Goal: Information Seeking & Learning: Check status

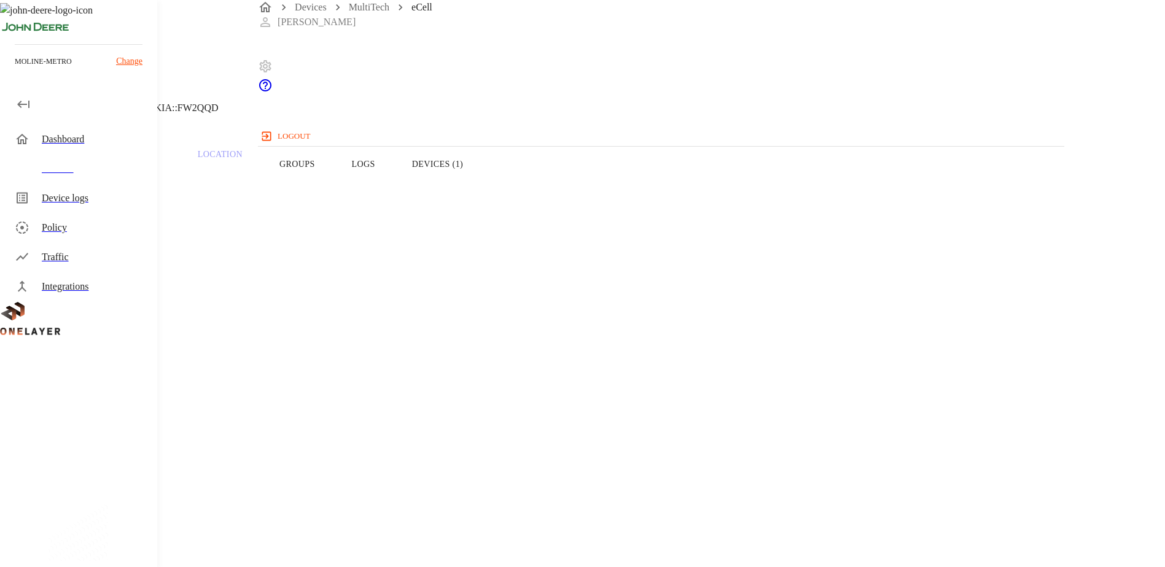
click at [481, 189] on button "Devices (1)" at bounding box center [438, 164] width 88 height 78
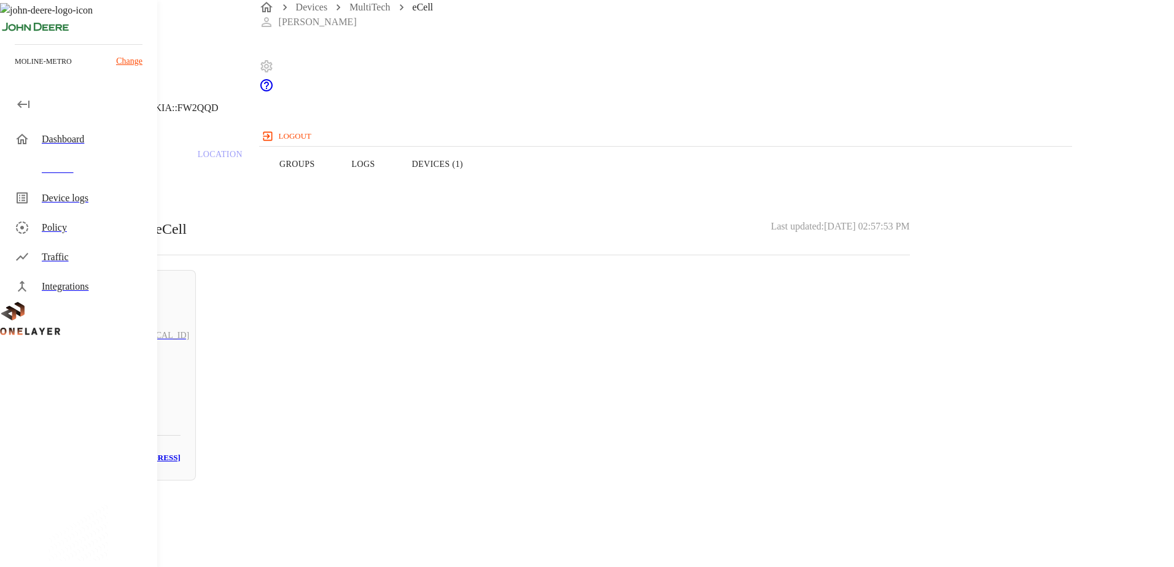
click at [394, 189] on button "Logs" at bounding box center [363, 164] width 60 height 78
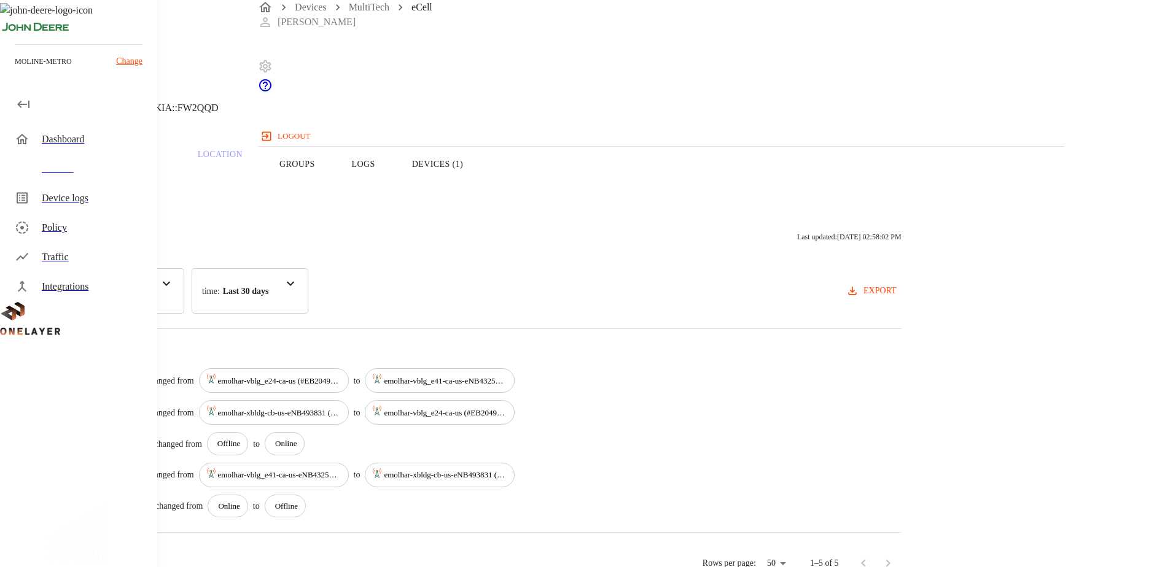
click at [481, 187] on button "Devices (1)" at bounding box center [438, 164] width 88 height 78
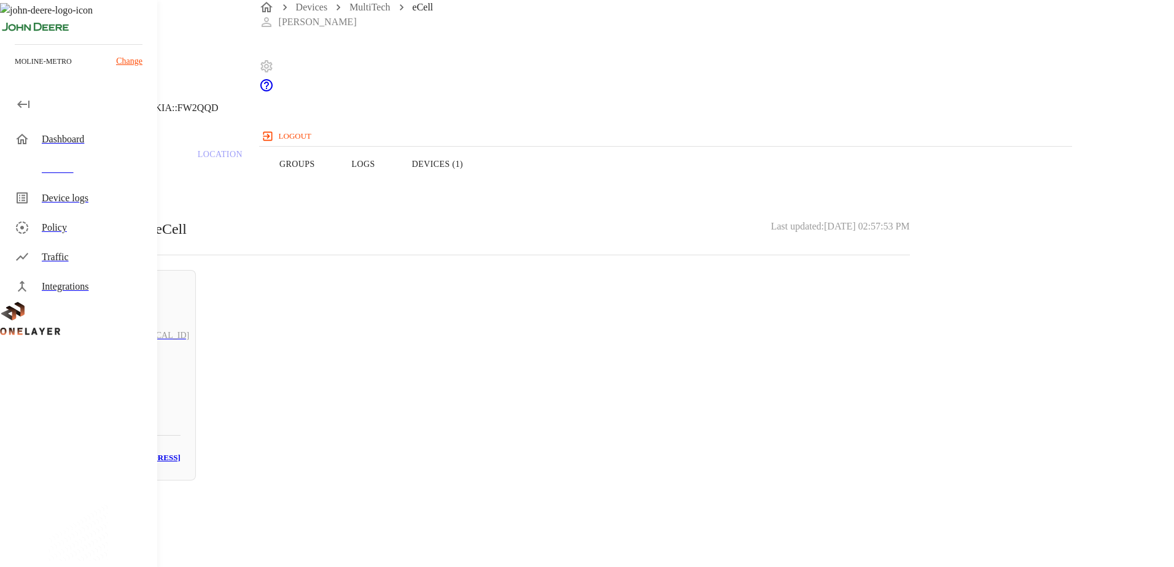
click at [84, 186] on button "Overview" at bounding box center [42, 164] width 84 height 78
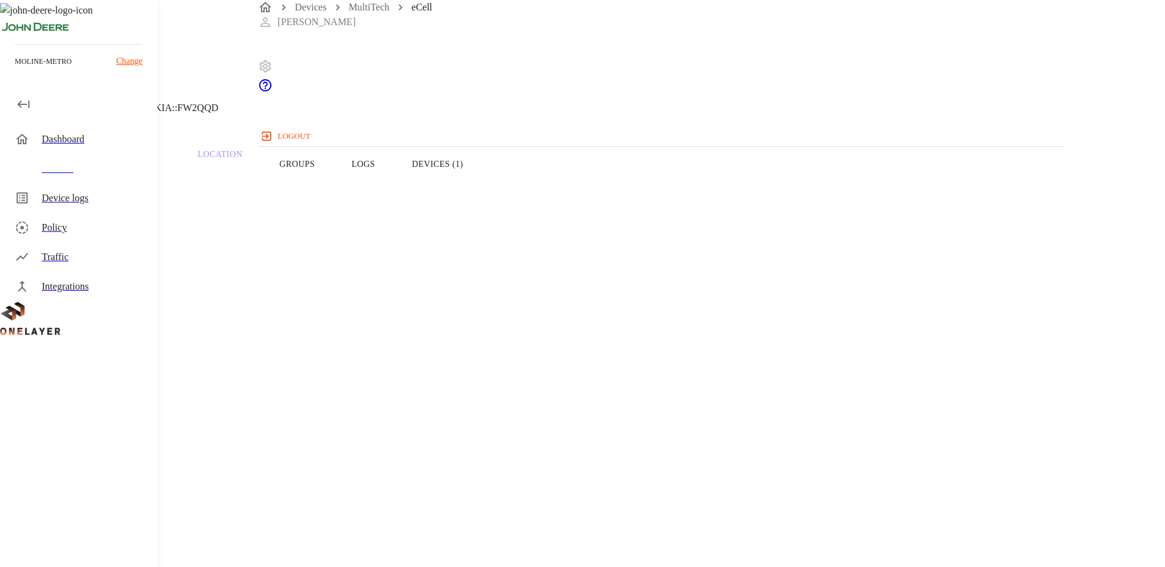
click at [394, 189] on button "Logs" at bounding box center [363, 164] width 60 height 78
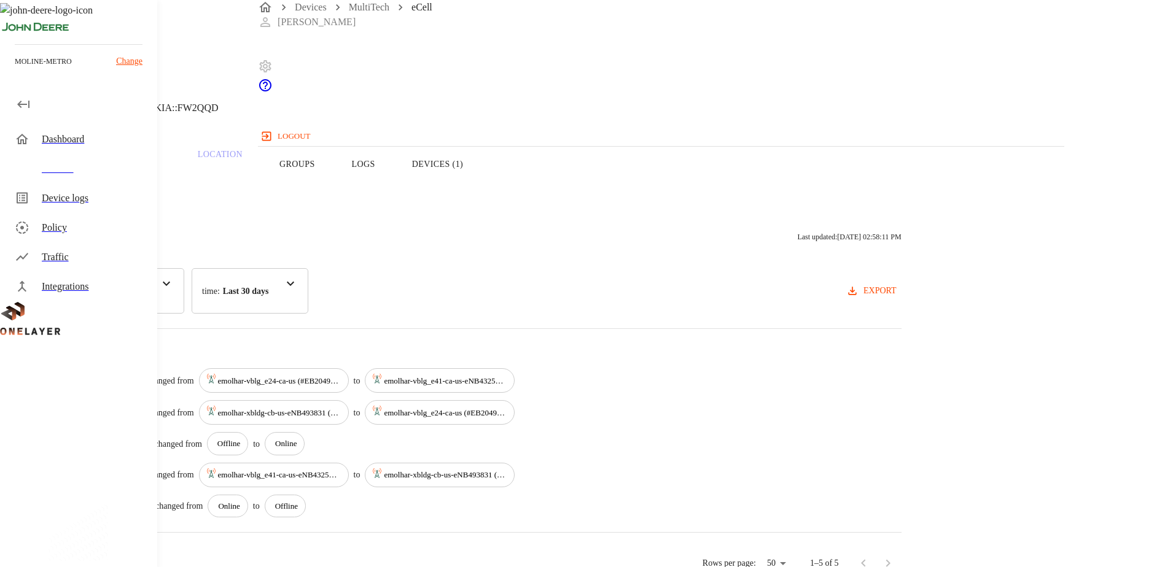
click at [481, 185] on button "Devices (1)" at bounding box center [438, 164] width 88 height 78
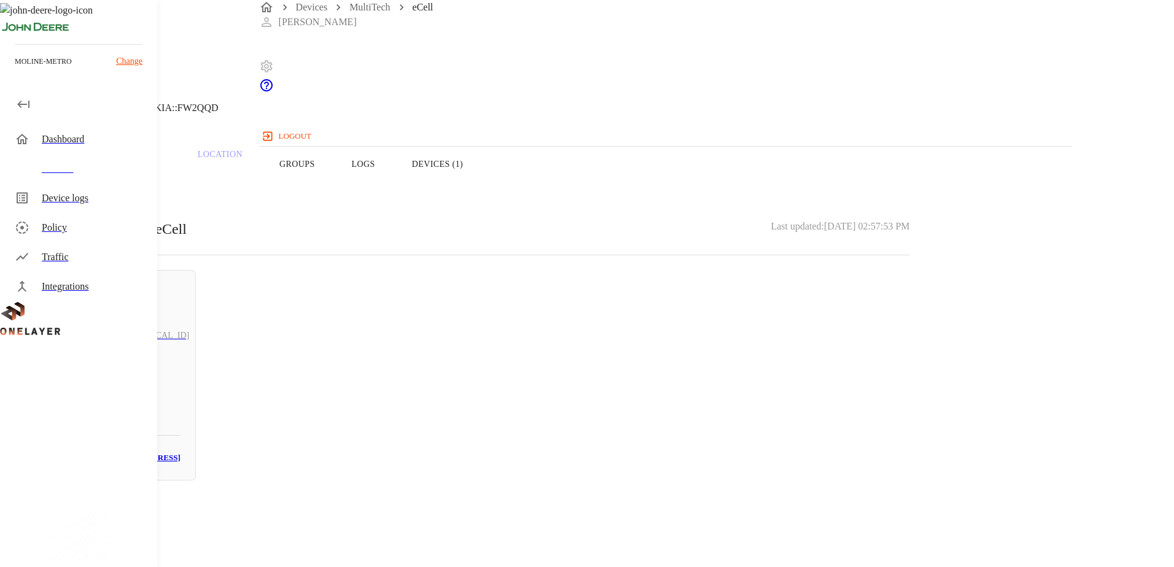
click at [84, 191] on button "Overview" at bounding box center [42, 164] width 84 height 78
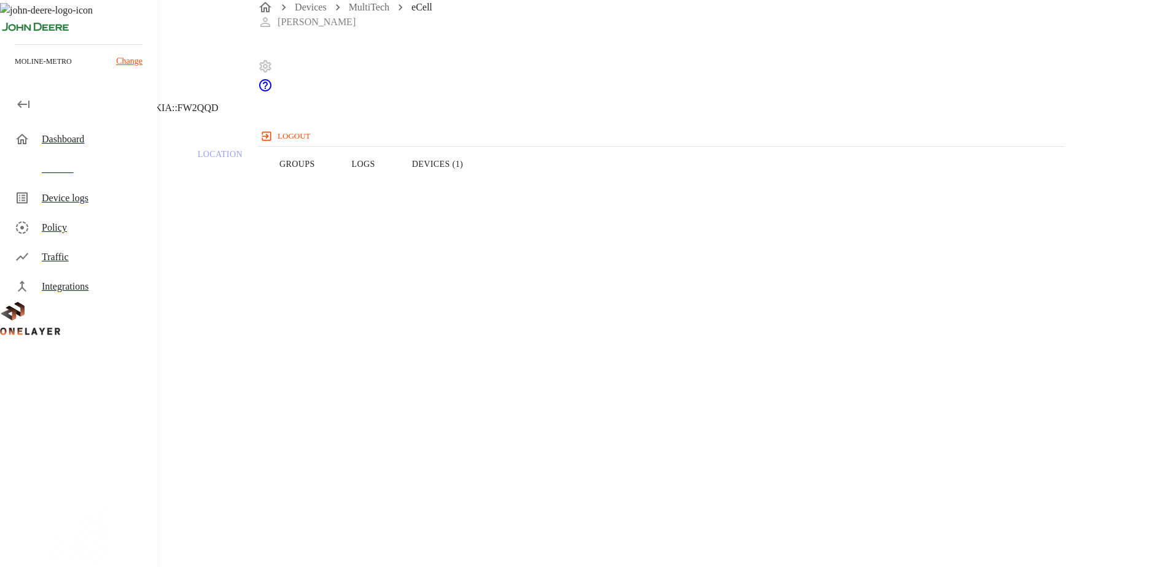
click at [481, 189] on button "Devices (1)" at bounding box center [438, 164] width 88 height 78
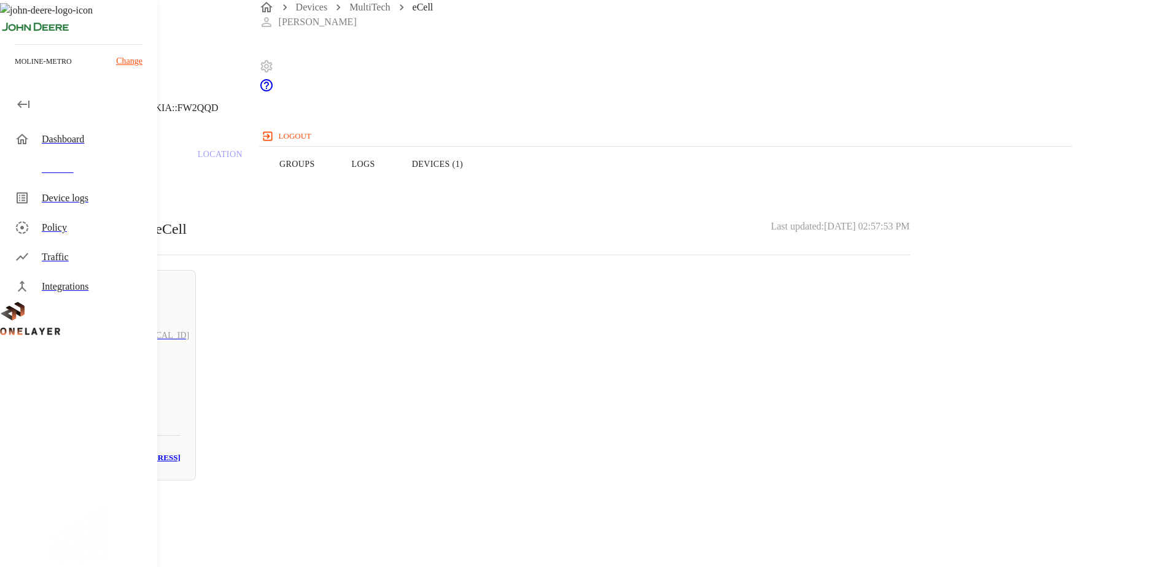
click at [84, 188] on button "Overview" at bounding box center [42, 164] width 84 height 78
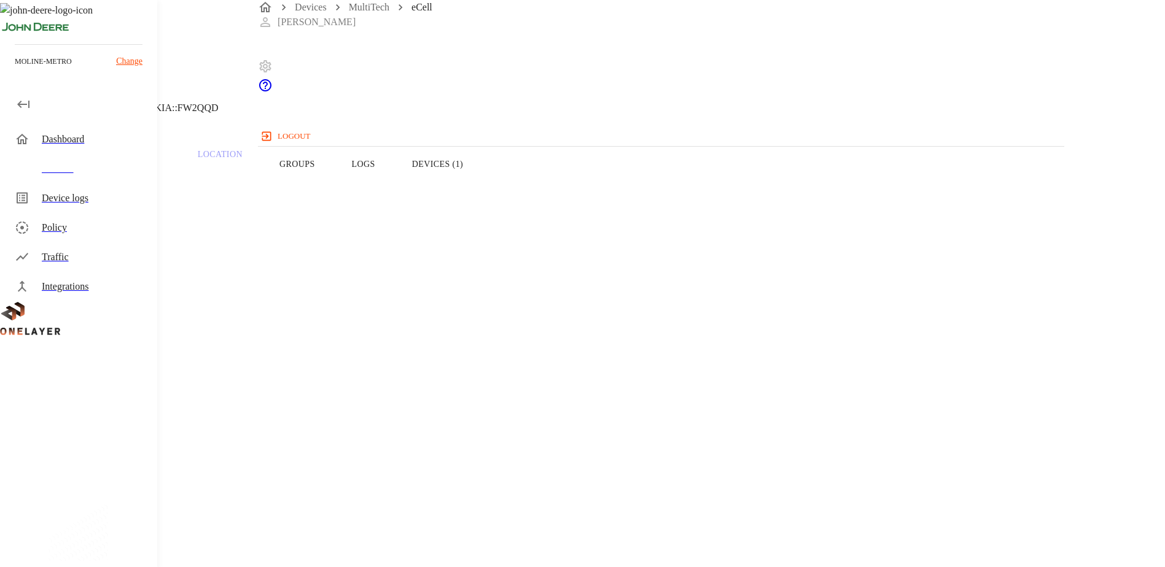
click at [481, 185] on button "Devices (1)" at bounding box center [438, 164] width 88 height 78
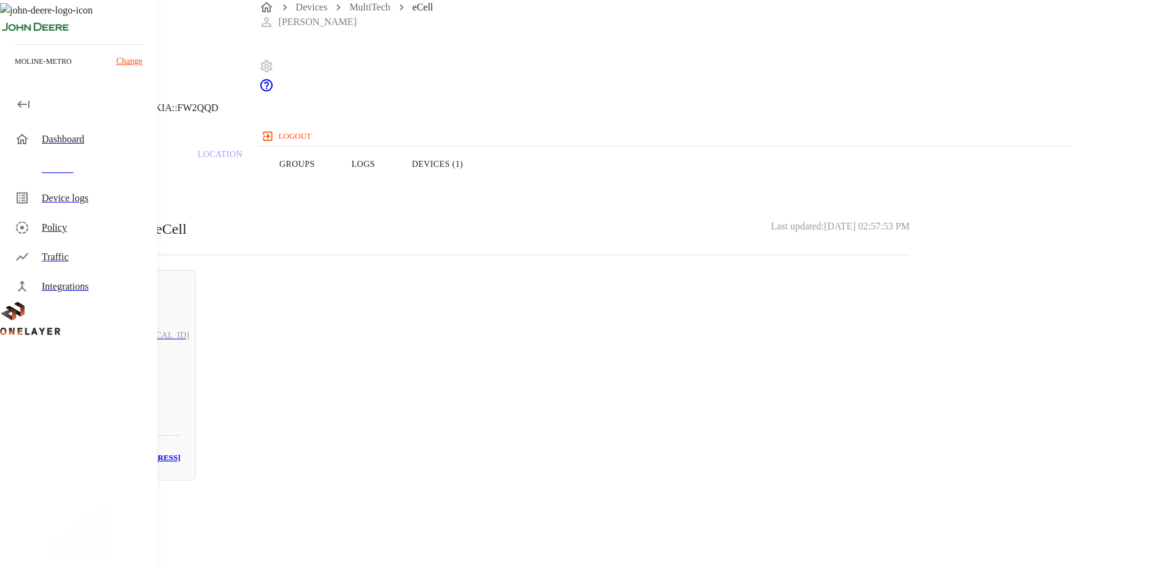
click at [394, 185] on button "Logs" at bounding box center [363, 164] width 60 height 78
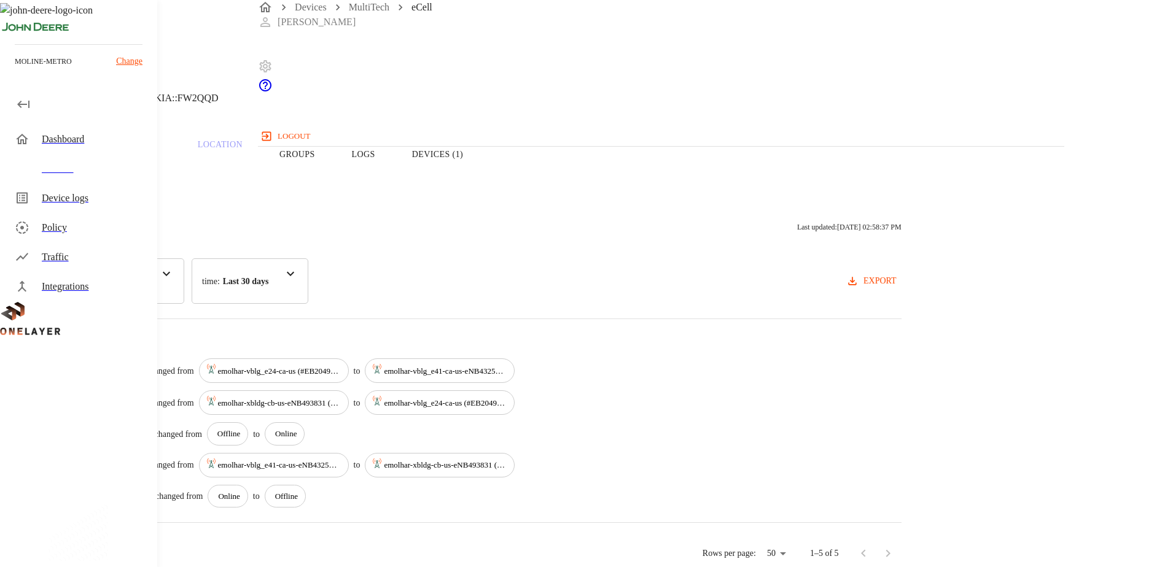
scroll to position [15, 0]
click at [269, 273] on p "Last 30 days" at bounding box center [246, 279] width 46 height 13
click at [663, 242] on div "Activity Logs Last updated: [DATE] 02:58:37 PM category : All Status Cell time …" at bounding box center [466, 257] width 871 height 88
click at [84, 172] on button "Overview" at bounding box center [42, 152] width 84 height 78
